Goal: Task Accomplishment & Management: Use online tool/utility

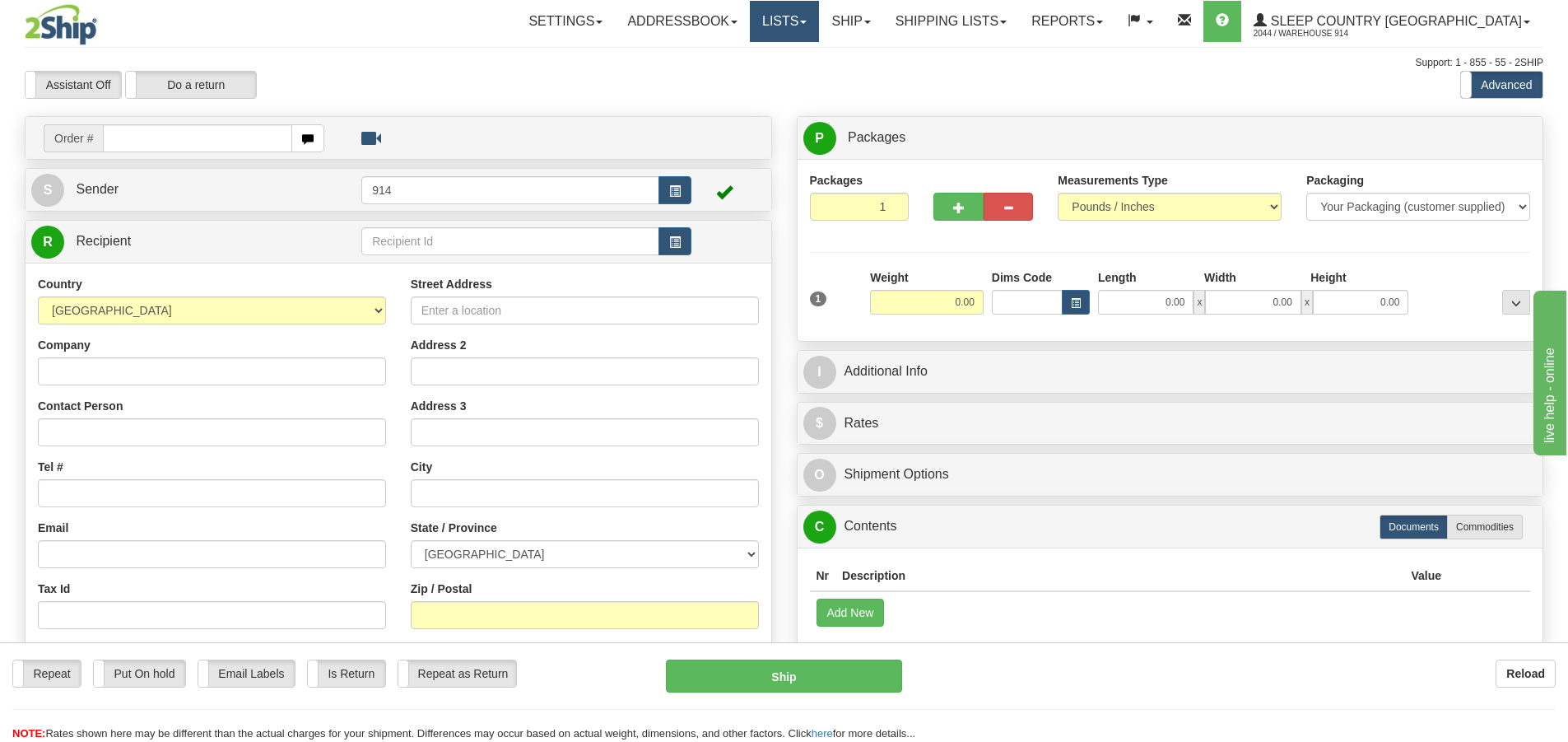
click at [819, 19] on link "Lists" at bounding box center [785, 22] width 69 height 41
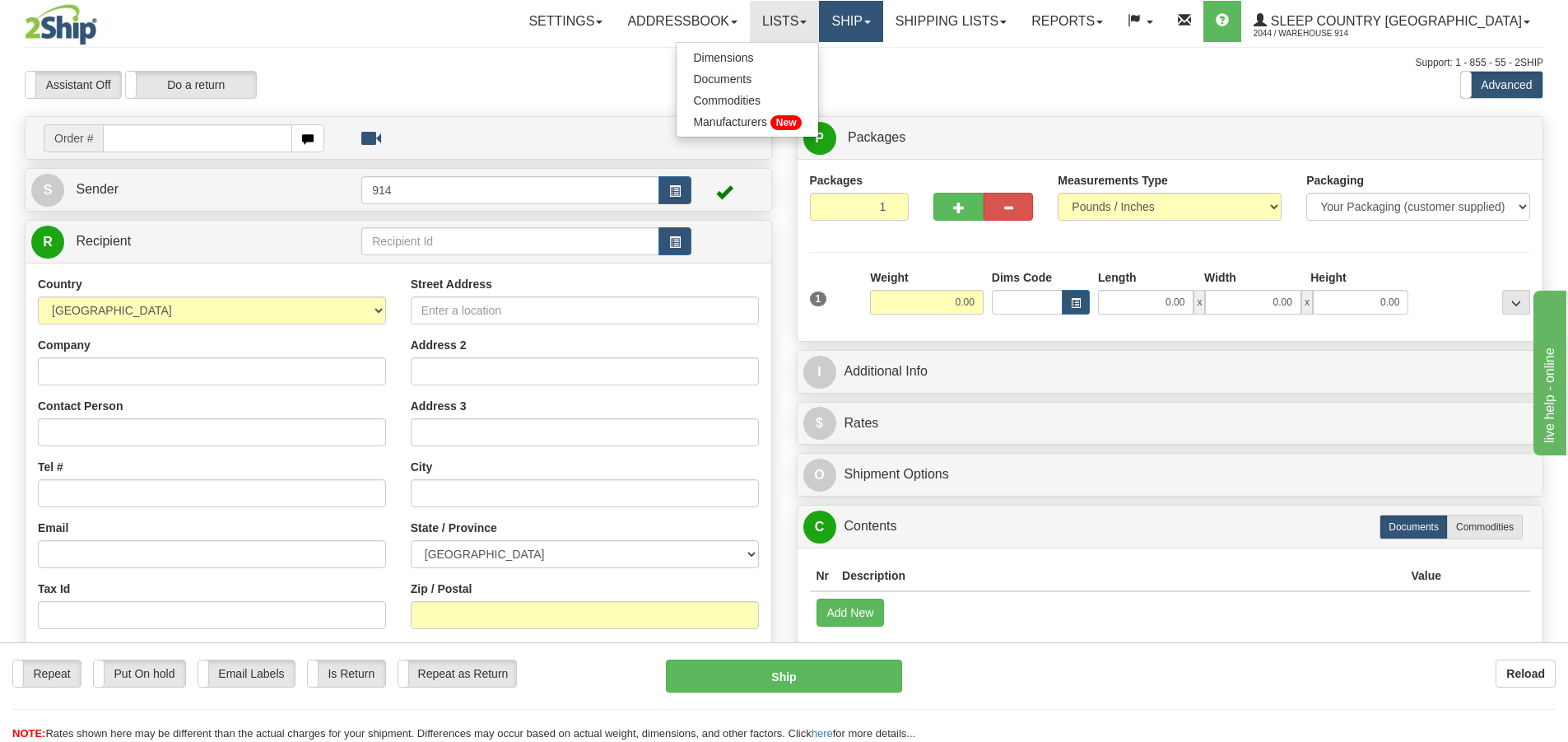
click at [882, 22] on link "Ship" at bounding box center [850, 22] width 63 height 41
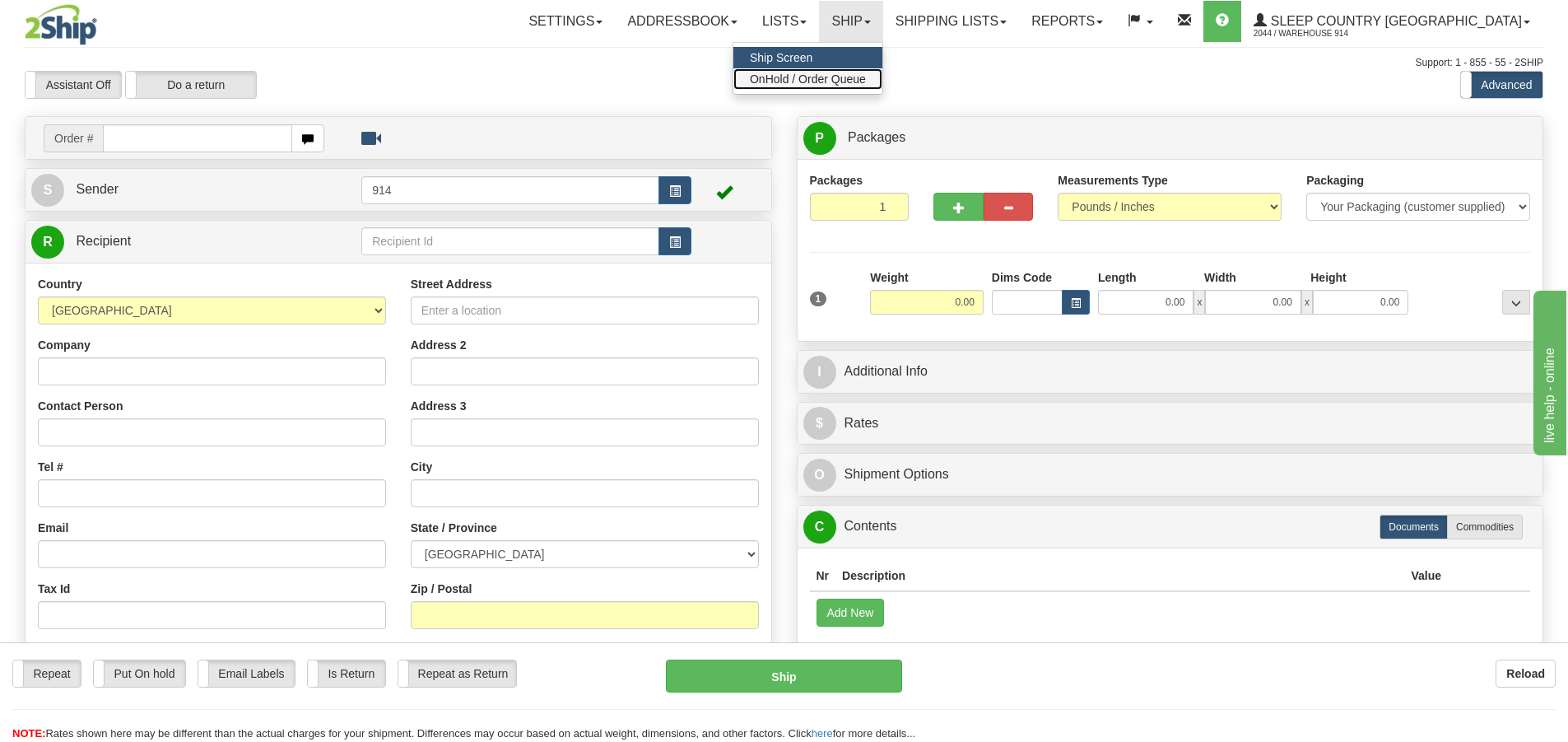
click at [866, 80] on span "OnHold / Order Queue" at bounding box center [808, 79] width 116 height 13
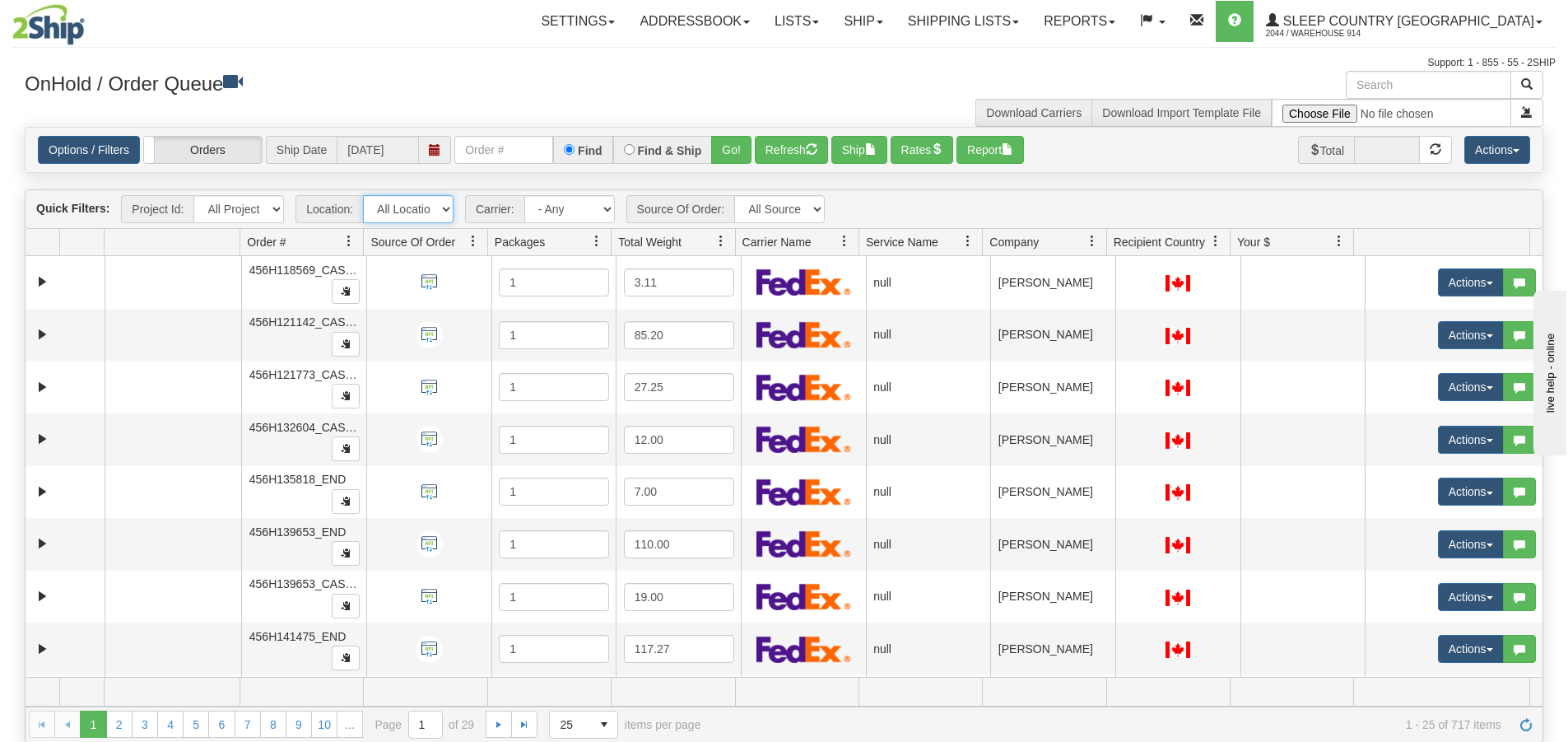
click at [446, 208] on select "All Locations 914 9009 [GEOGRAPHIC_DATA] SLE BEDDN ZINUC" at bounding box center [408, 209] width 91 height 28
select select "7603"
click at [363, 195] on select "All Locations 914 9009 [GEOGRAPHIC_DATA] SLE BEDDN ZINUC" at bounding box center [408, 209] width 91 height 28
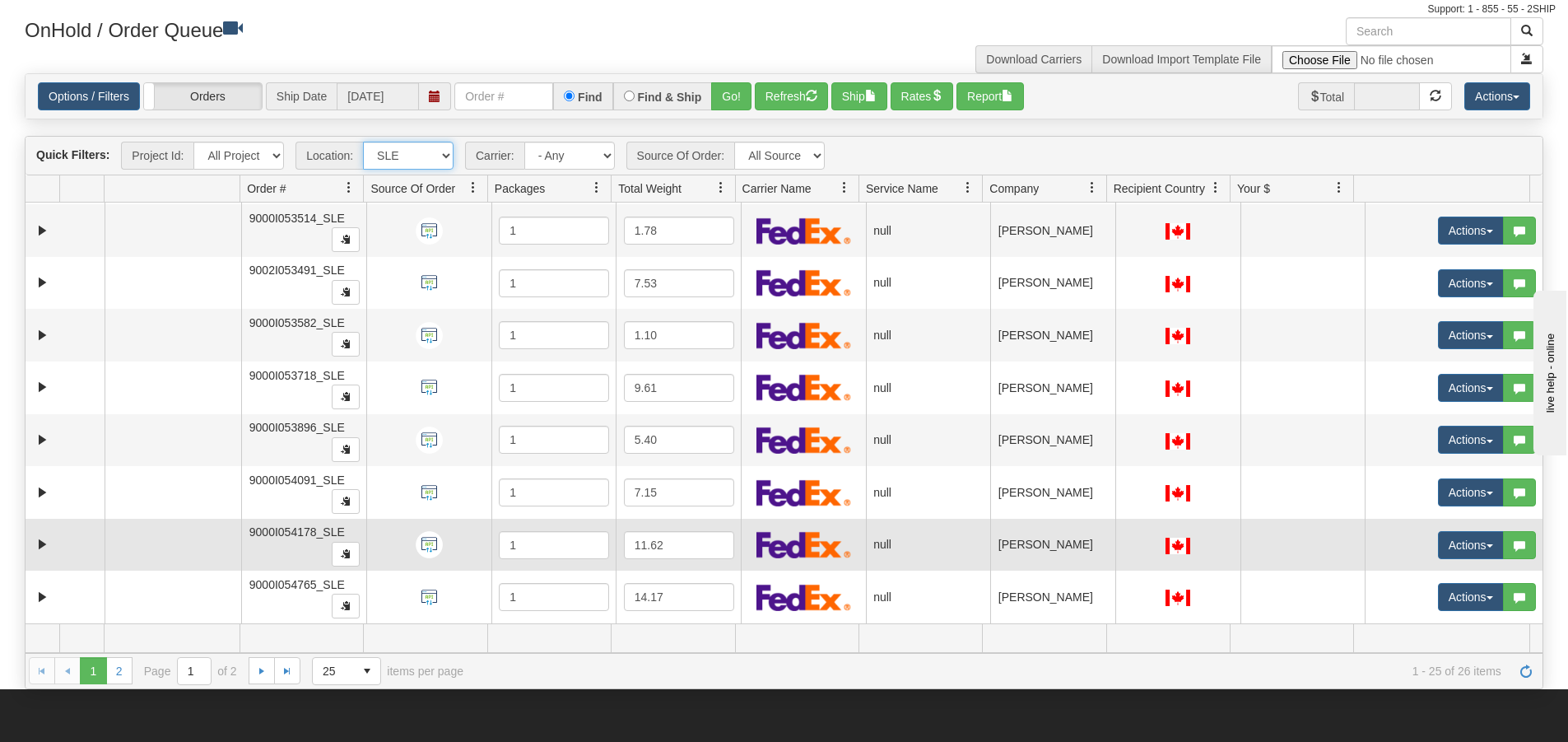
scroll to position [82, 0]
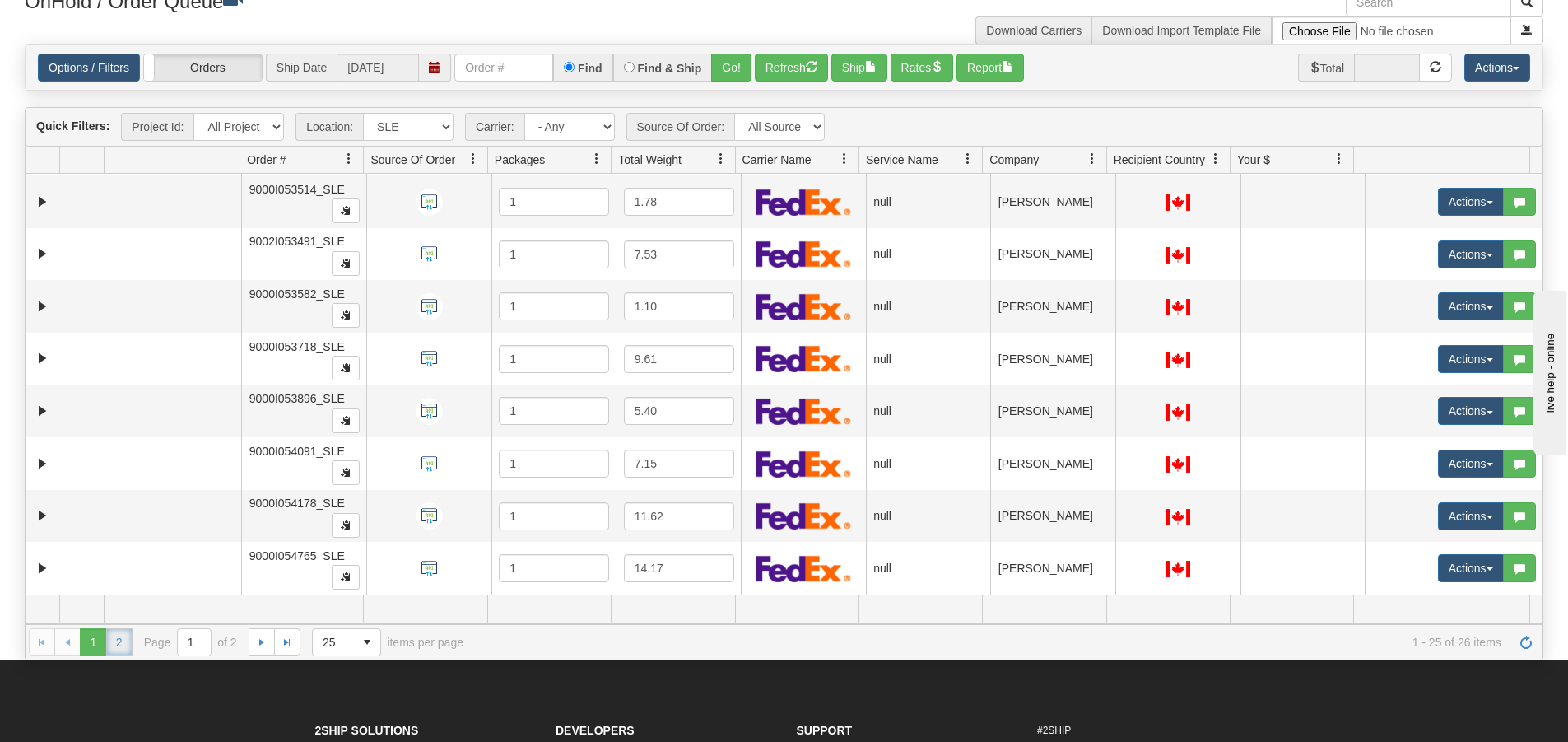
click at [117, 646] on link "2" at bounding box center [119, 641] width 27 height 27
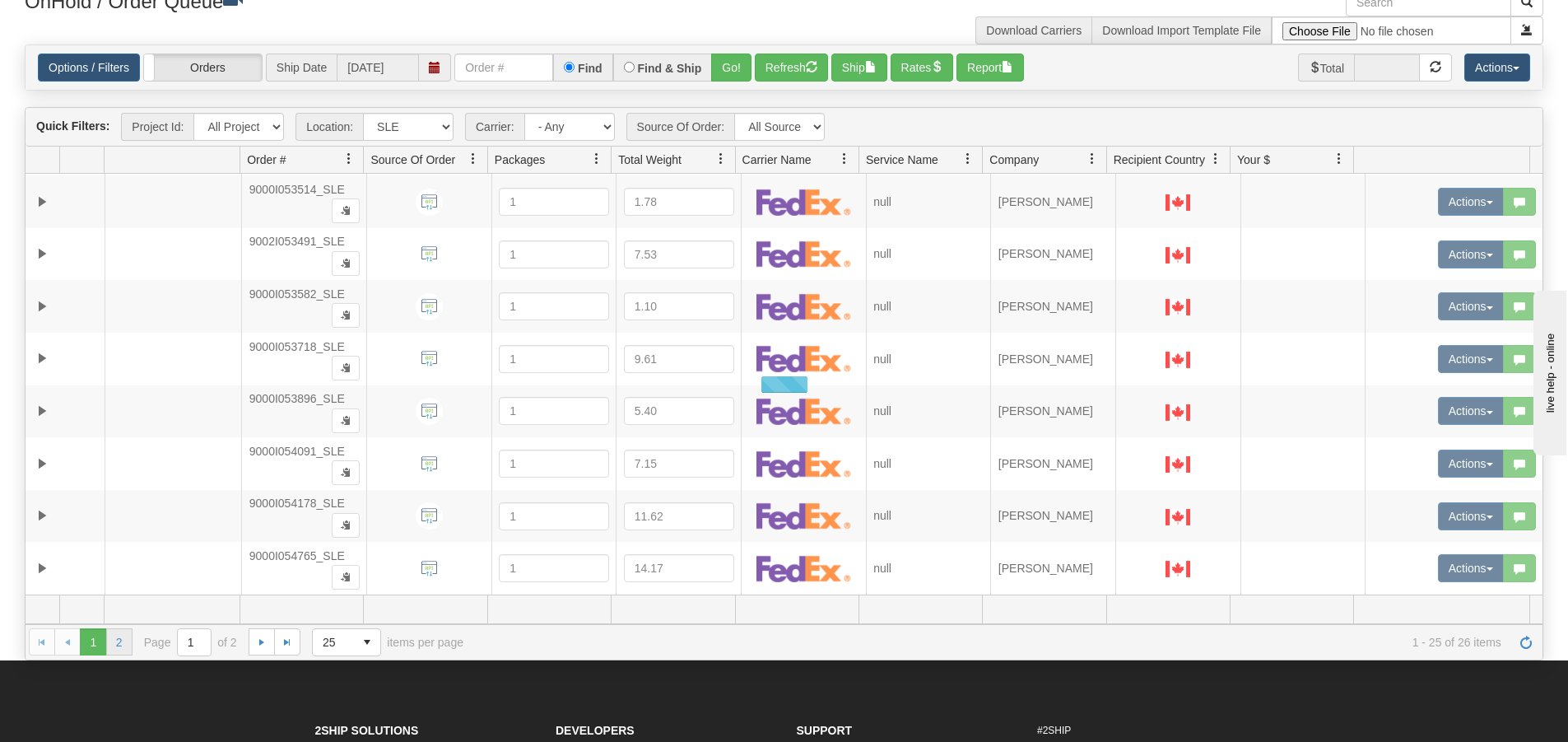
scroll to position [0, 0]
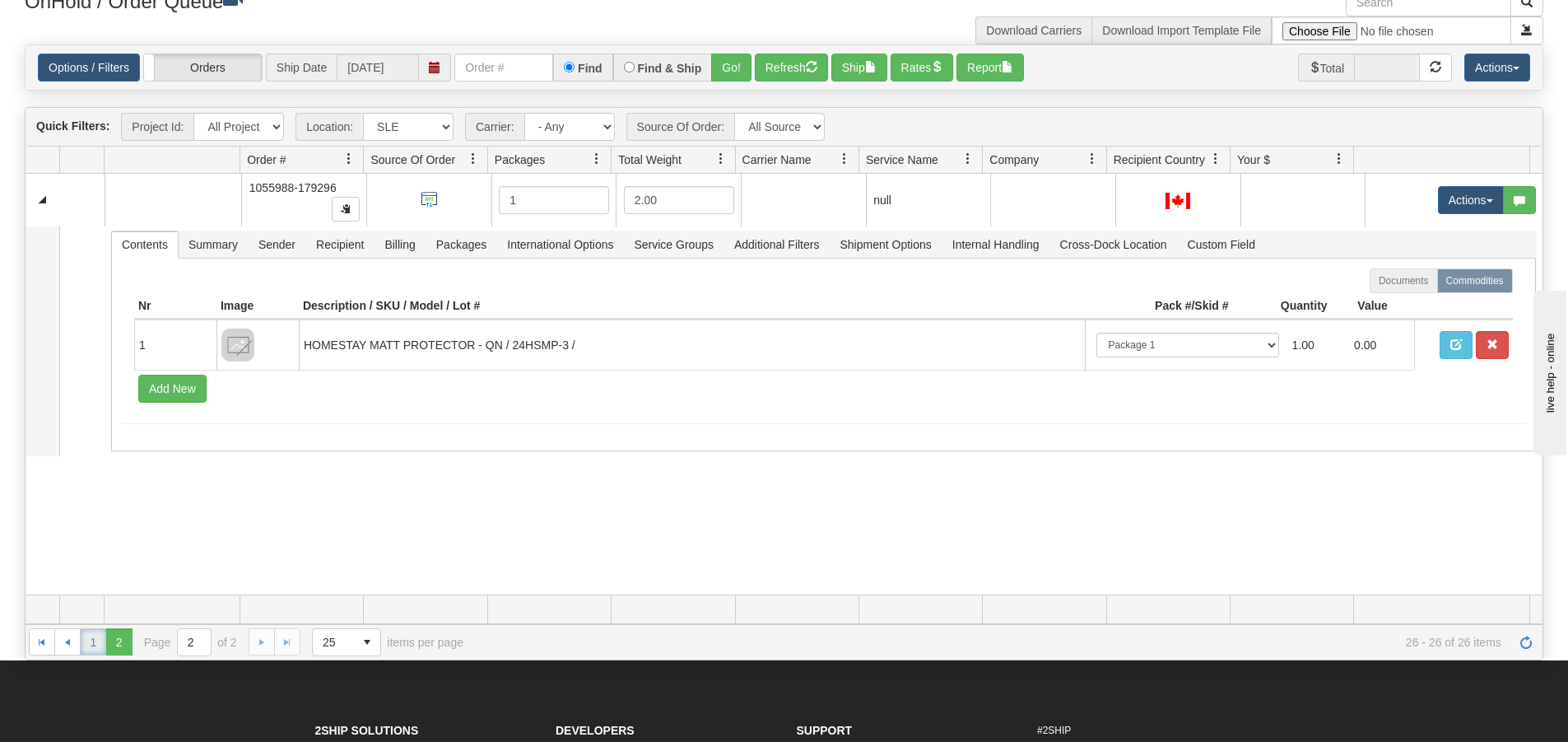
click at [98, 641] on link "1" at bounding box center [92, 641] width 27 height 27
